Goal: Task Accomplishment & Management: Complete application form

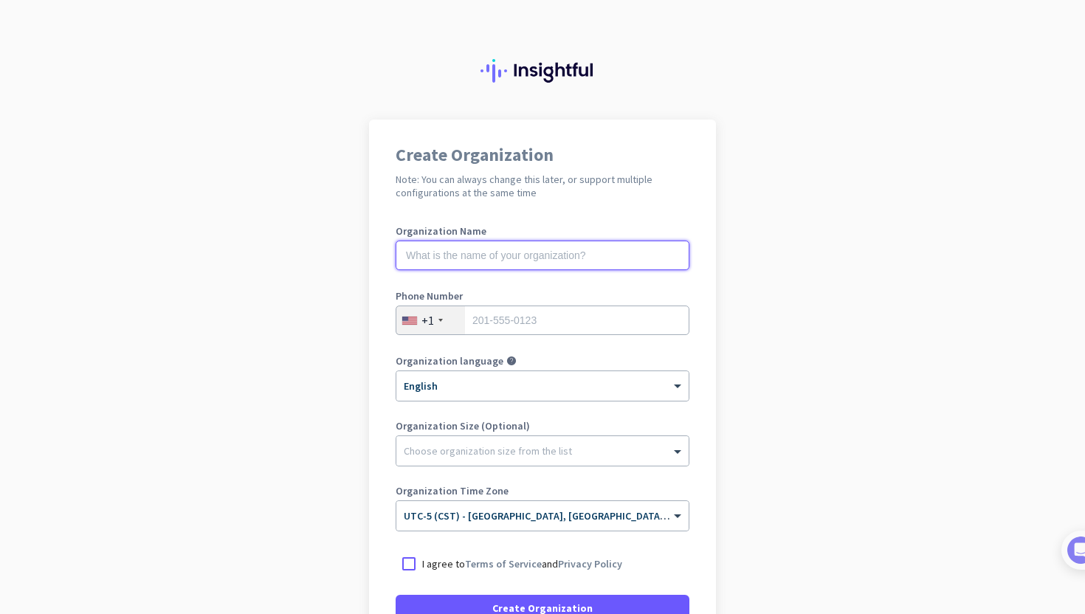
click at [590, 251] on input "text" at bounding box center [543, 256] width 294 height 30
click at [487, 260] on input "text" at bounding box center [543, 256] width 294 height 30
type input "Mercor"
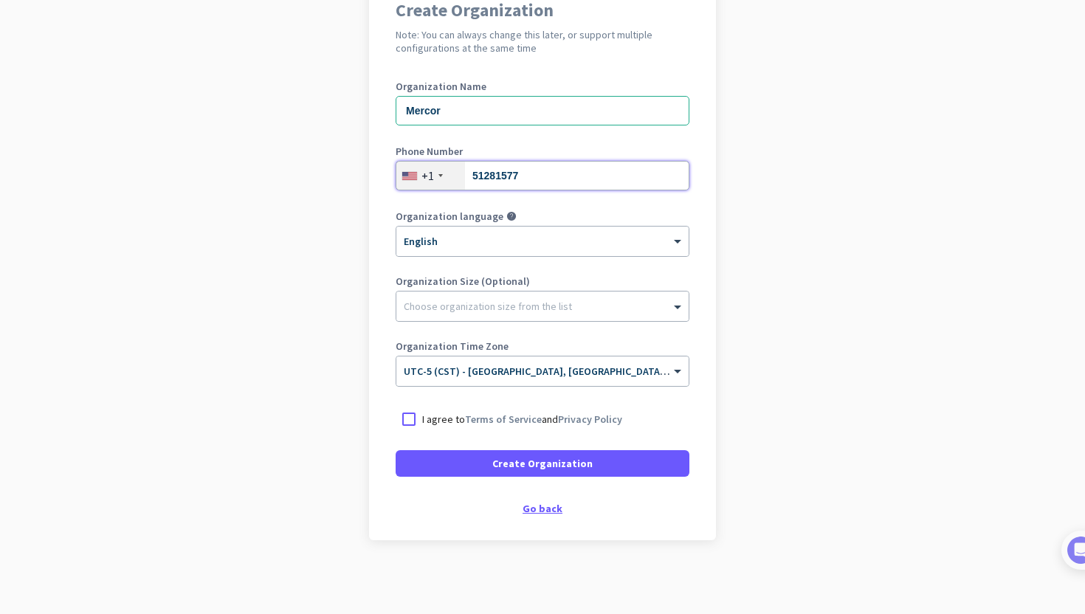
type input "51281577"
click at [550, 509] on div "Go back" at bounding box center [543, 508] width 294 height 10
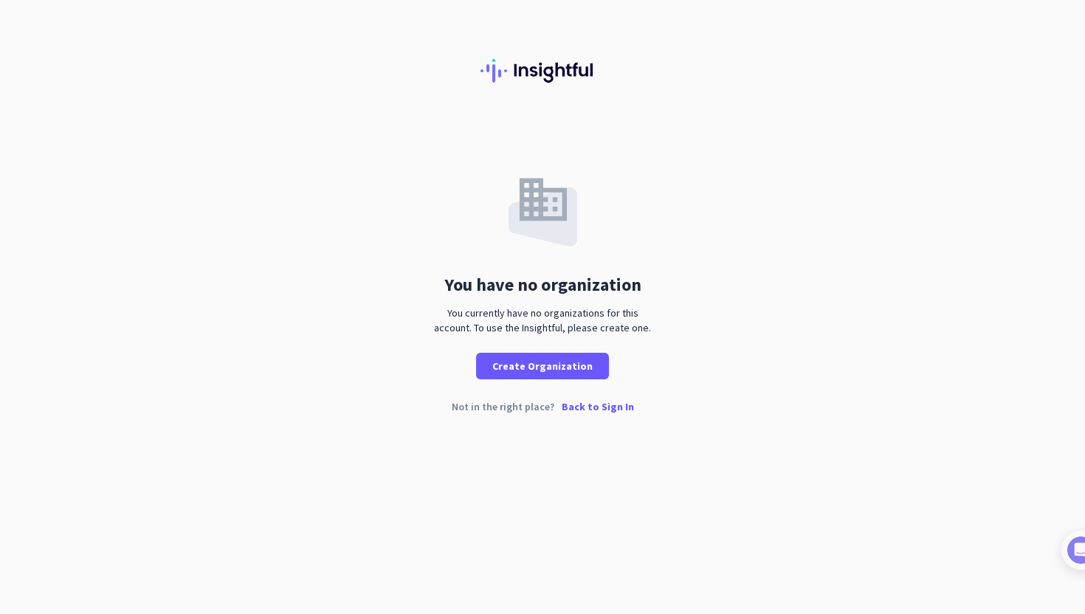
click at [579, 410] on p "Back to Sign In" at bounding box center [598, 406] width 72 height 10
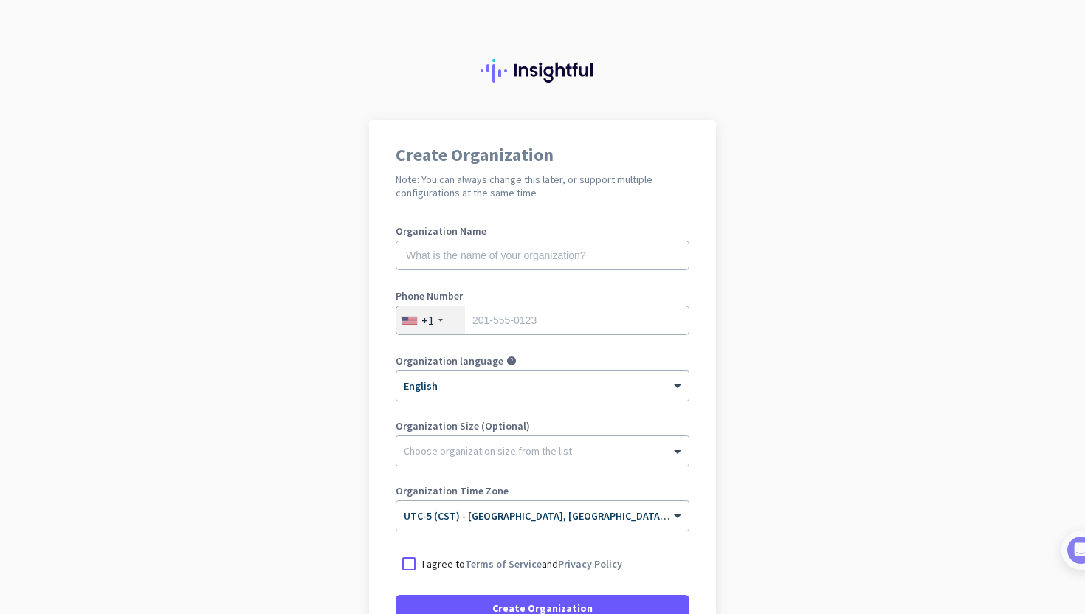
scroll to position [145, 0]
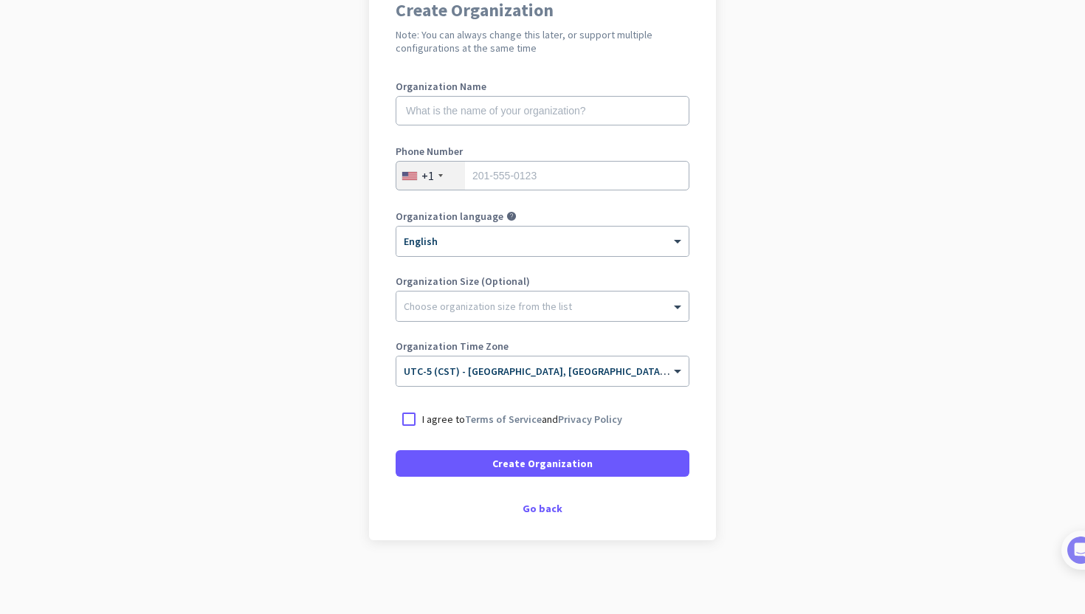
click at [536, 518] on div "Create Organization Note: You can always change this later, or support multiple…" at bounding box center [542, 257] width 347 height 565
click at [539, 512] on div "Go back" at bounding box center [543, 508] width 294 height 10
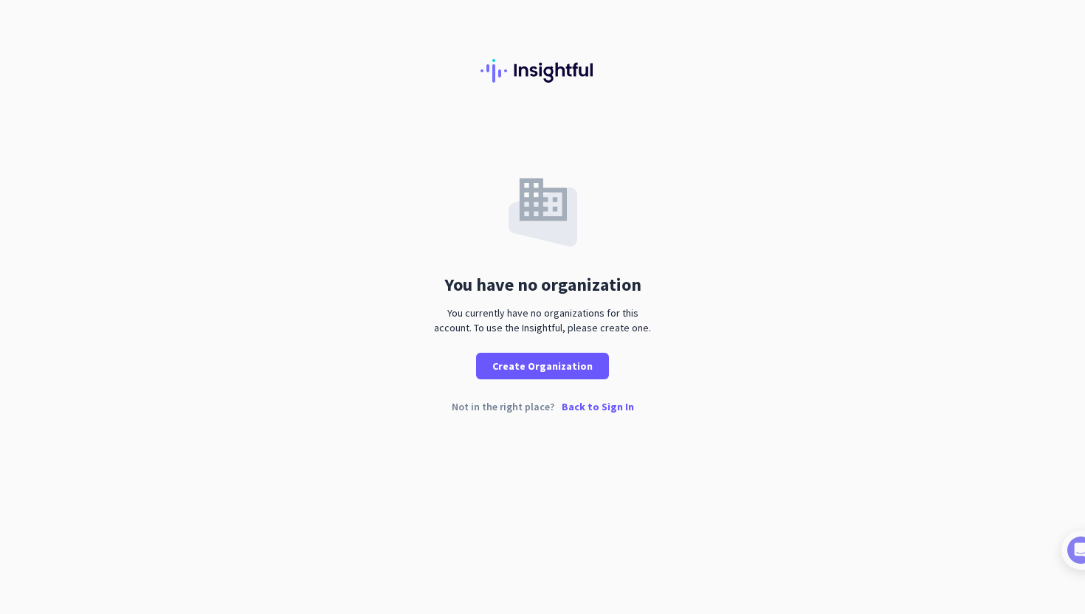
click at [605, 407] on p "Back to Sign In" at bounding box center [598, 406] width 72 height 10
